Goal: Task Accomplishment & Management: Complete application form

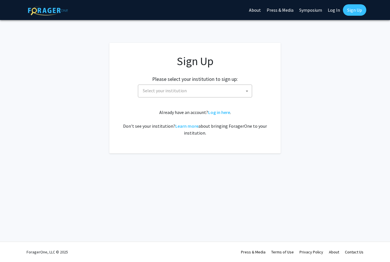
click at [240, 89] on span "Select your institution" at bounding box center [196, 91] width 111 height 12
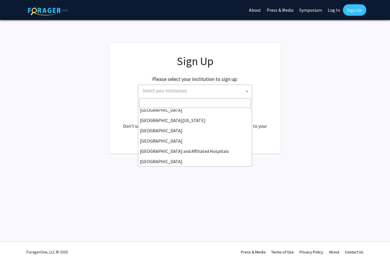
scroll to position [55, 0]
click at [215, 103] on input "Search" at bounding box center [194, 103] width 111 height 10
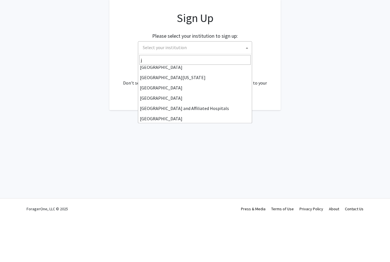
scroll to position [0, 0]
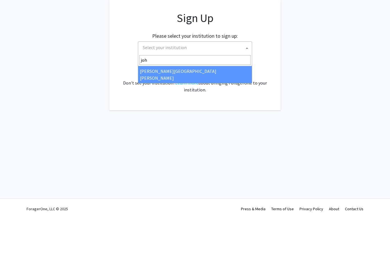
type input "[PERSON_NAME]"
select select "1"
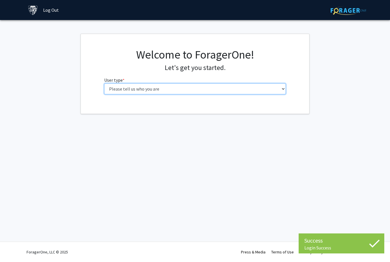
click at [213, 85] on select "Please tell us who you are Undergraduate Student Master's Student Doctoral Cand…" at bounding box center [195, 88] width 182 height 11
select select "1: undergrad"
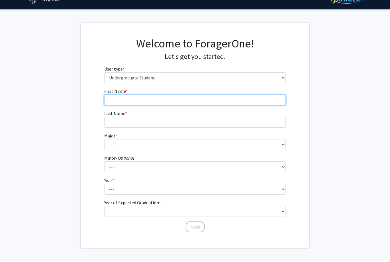
click at [239, 102] on input "First Name * required" at bounding box center [195, 100] width 182 height 11
